Goal: Task Accomplishment & Management: Manage account settings

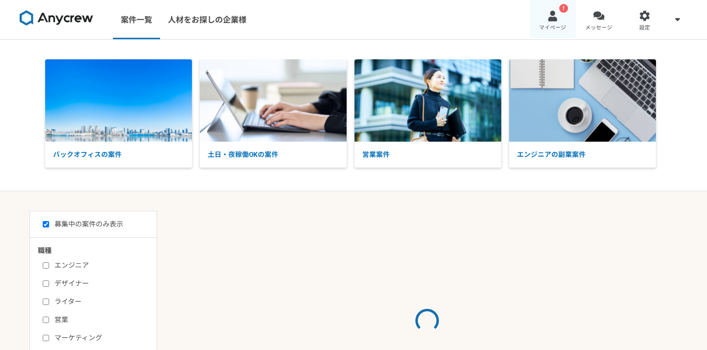
click at [548, 18] on div at bounding box center [552, 15] width 11 height 11
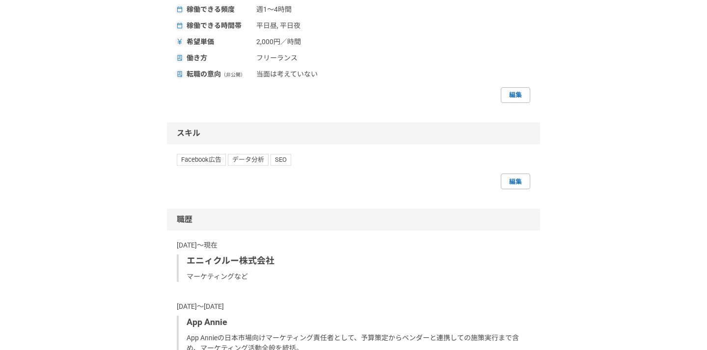
scroll to position [521, 0]
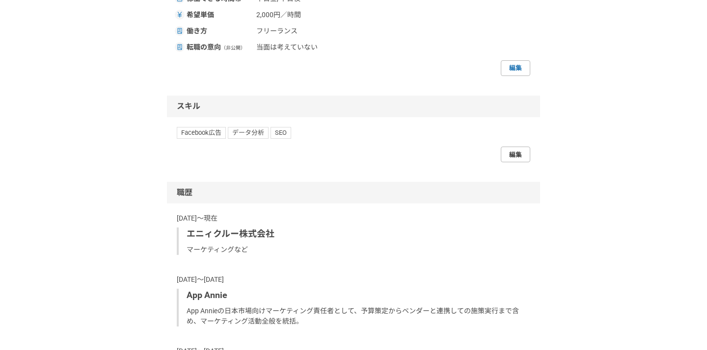
click at [521, 154] on link "編集" at bounding box center [515, 155] width 29 height 16
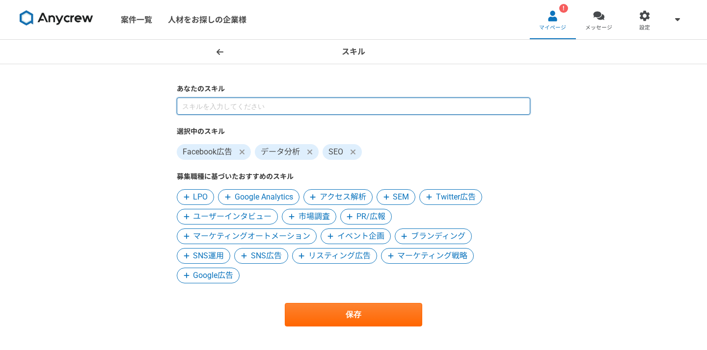
click at [371, 106] on input at bounding box center [353, 106] width 353 height 17
paste input "Google タグ マネージャー"
type input "Google タグ マネージャー"
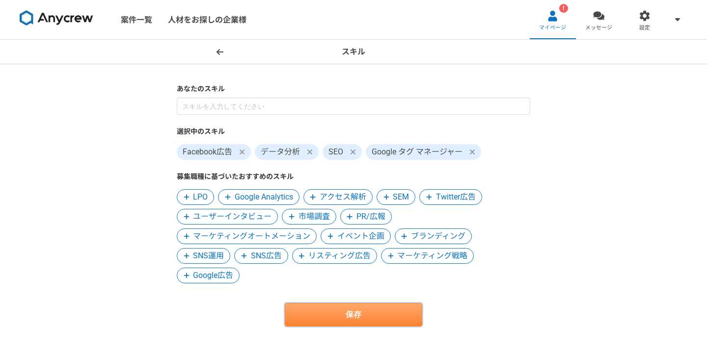
click at [388, 313] on button "保存" at bounding box center [353, 315] width 137 height 24
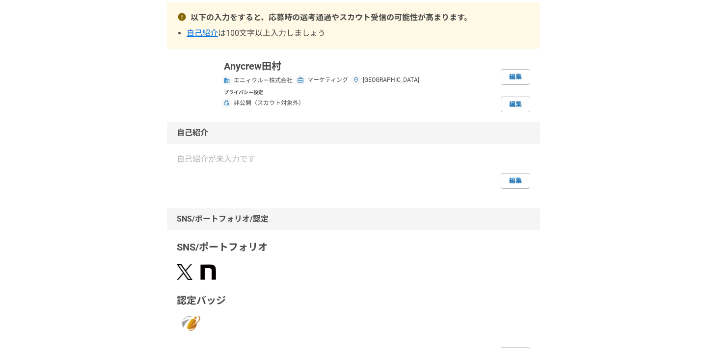
scroll to position [27, 0]
